Goal: Task Accomplishment & Management: Use online tool/utility

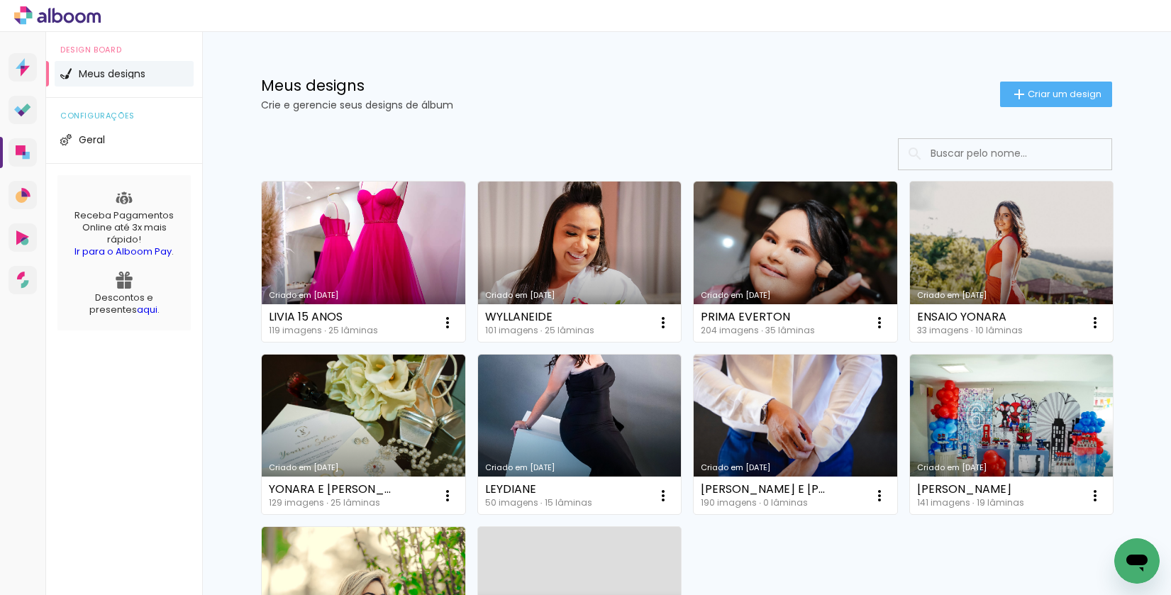
click at [1017, 282] on link "Criado em [DATE]" at bounding box center [1011, 262] width 203 height 160
